Goal: Find contact information: Find contact information

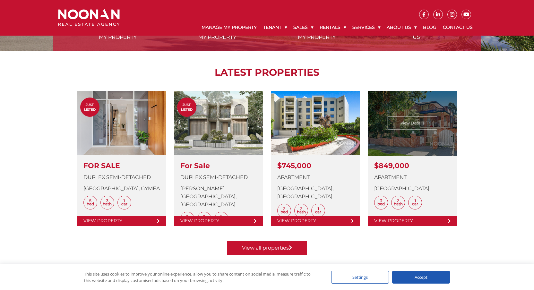
scroll to position [664, 0]
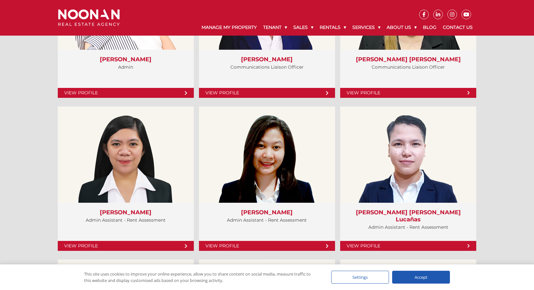
scroll to position [1874, 0]
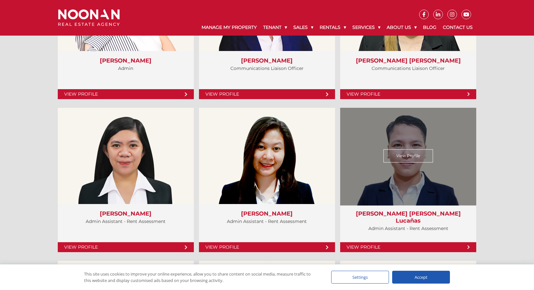
click at [469, 247] on link "View Profile" at bounding box center [408, 247] width 136 height 10
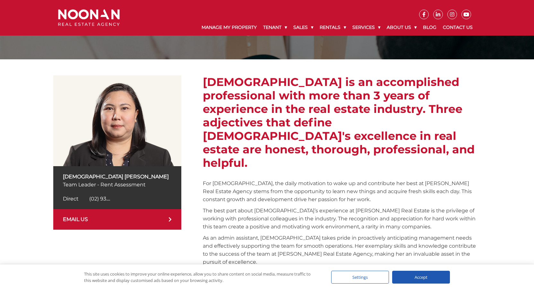
scroll to position [84, 0]
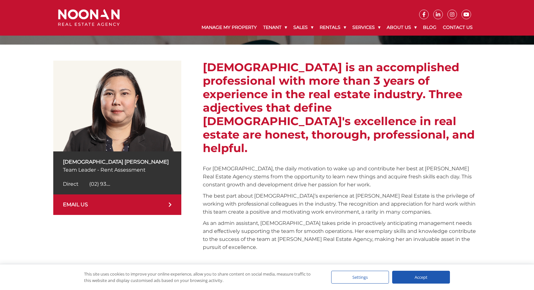
click at [107, 184] on span "(02) 93...." at bounding box center [99, 184] width 21 height 6
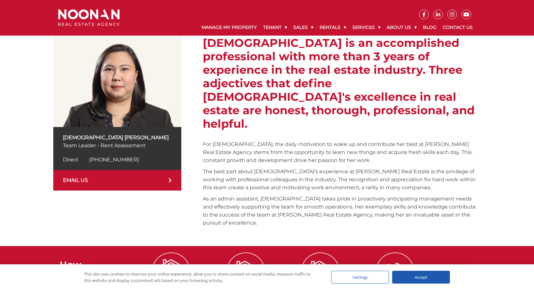
scroll to position [153, 0]
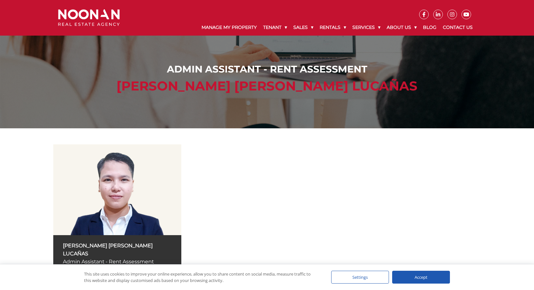
click at [331, 131] on div "[PERSON_NAME] [PERSON_NAME] Lucañas Admin Assistant - Rent Assessment Direct [P…" at bounding box center [267, 225] width 428 height 194
